Goal: Find specific page/section: Find specific page/section

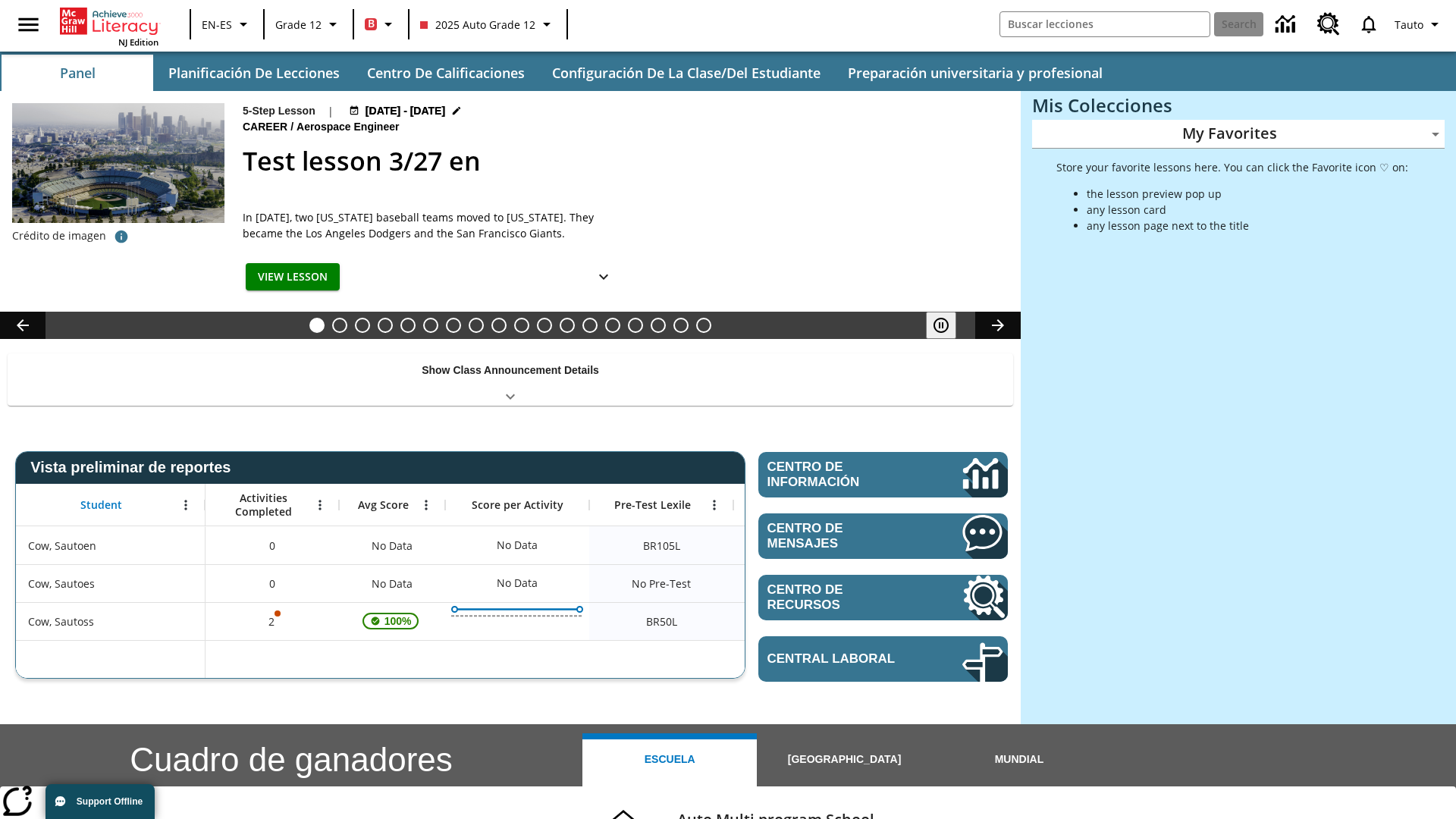
click at [1238, 134] on body "Saltar al contenido principal NJ Edition EN-ES Grade 12 B 2025 Auto Grade 12 Se…" at bounding box center [728, 604] width 1456 height 1209
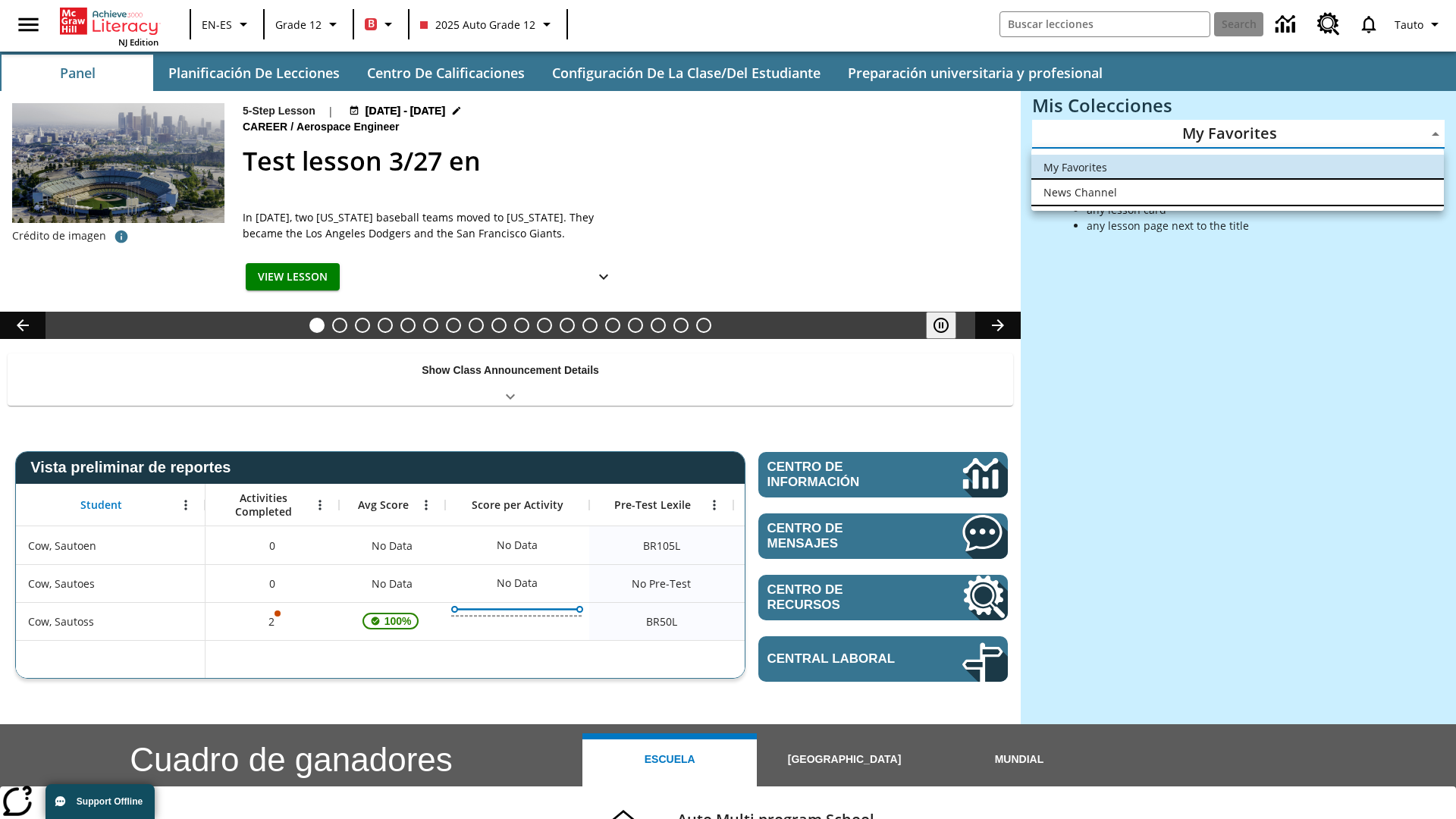
click at [1238, 191] on li "News Channel" at bounding box center [1238, 192] width 412 height 25
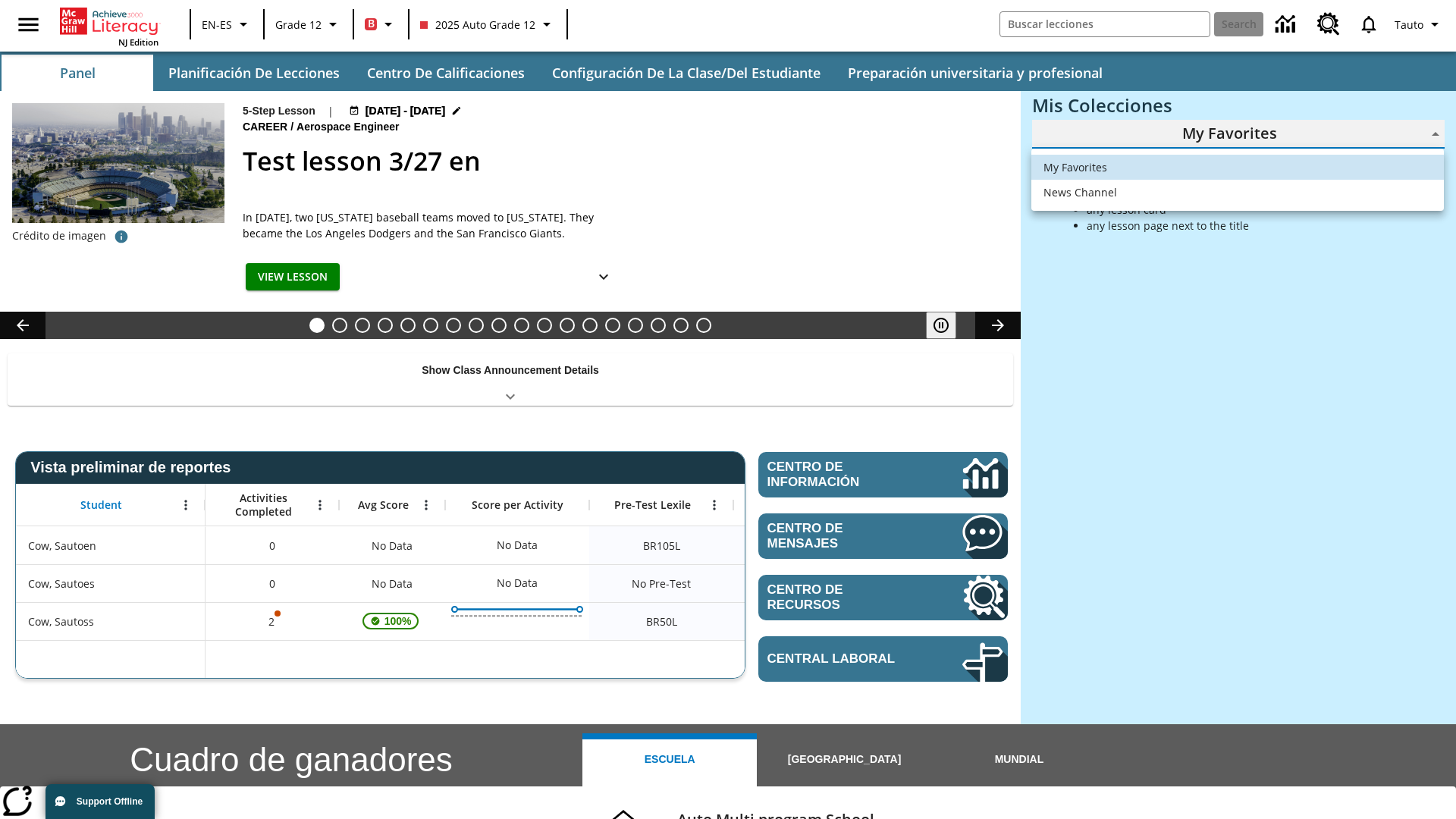
type input "120"
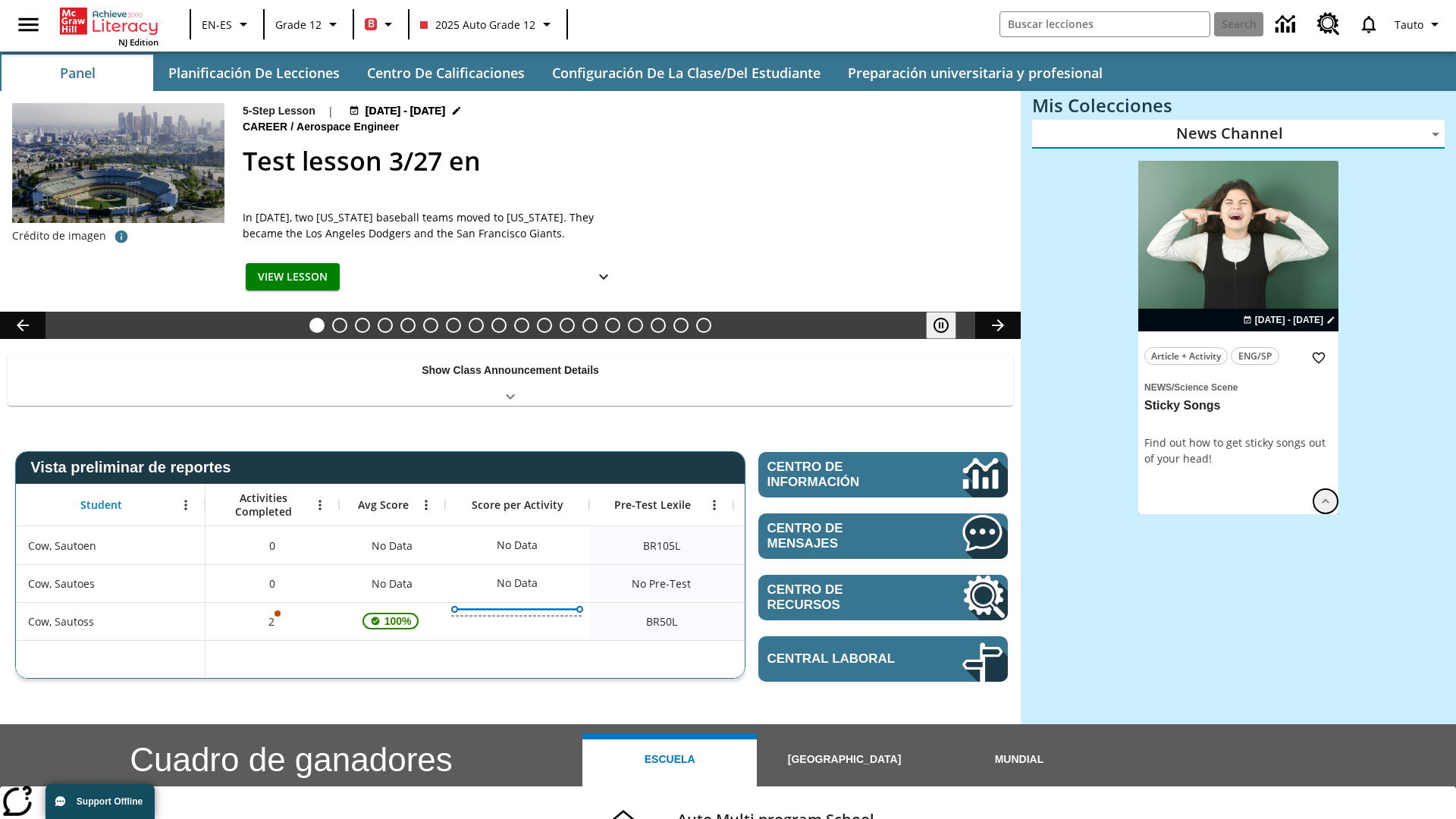
click at [1325, 494] on icon "Ver más" at bounding box center [1326, 501] width 15 height 15
